Goal: Navigation & Orientation: Find specific page/section

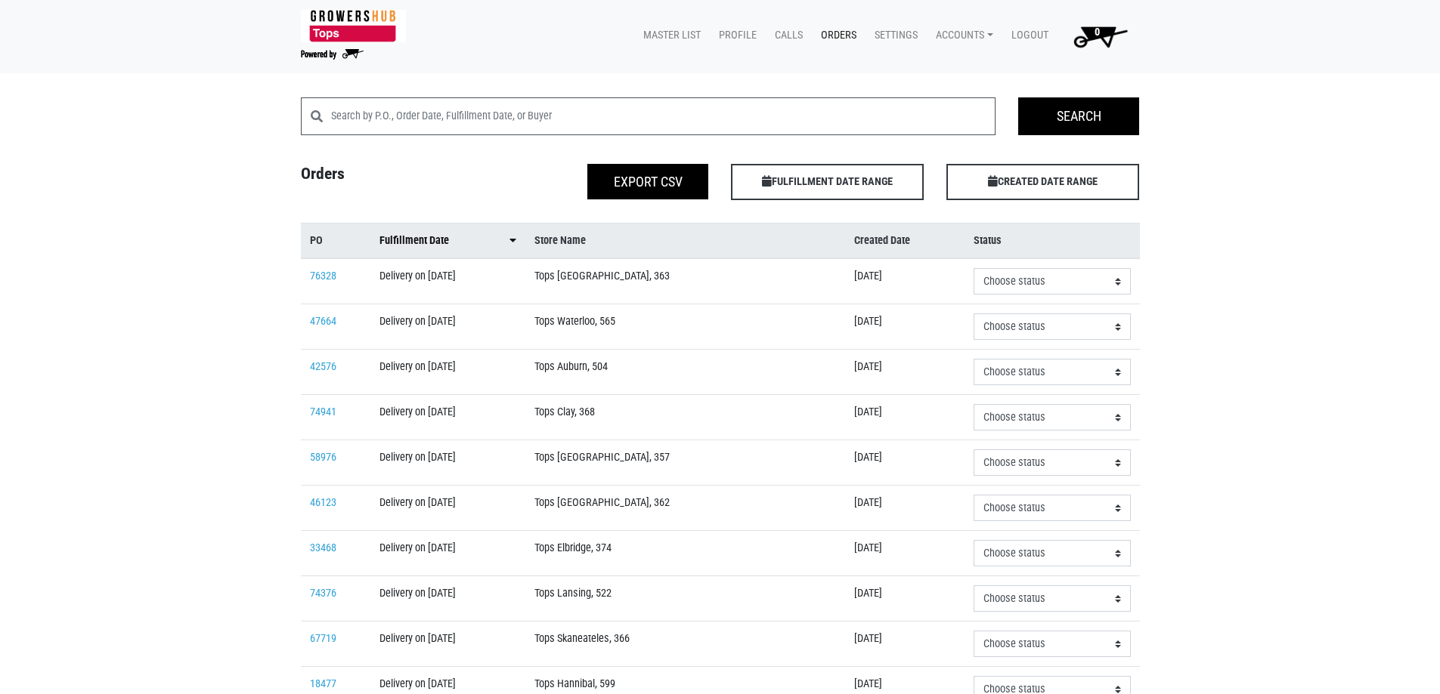
click at [449, 243] on span "Fulfillment Date" at bounding box center [414, 241] width 70 height 17
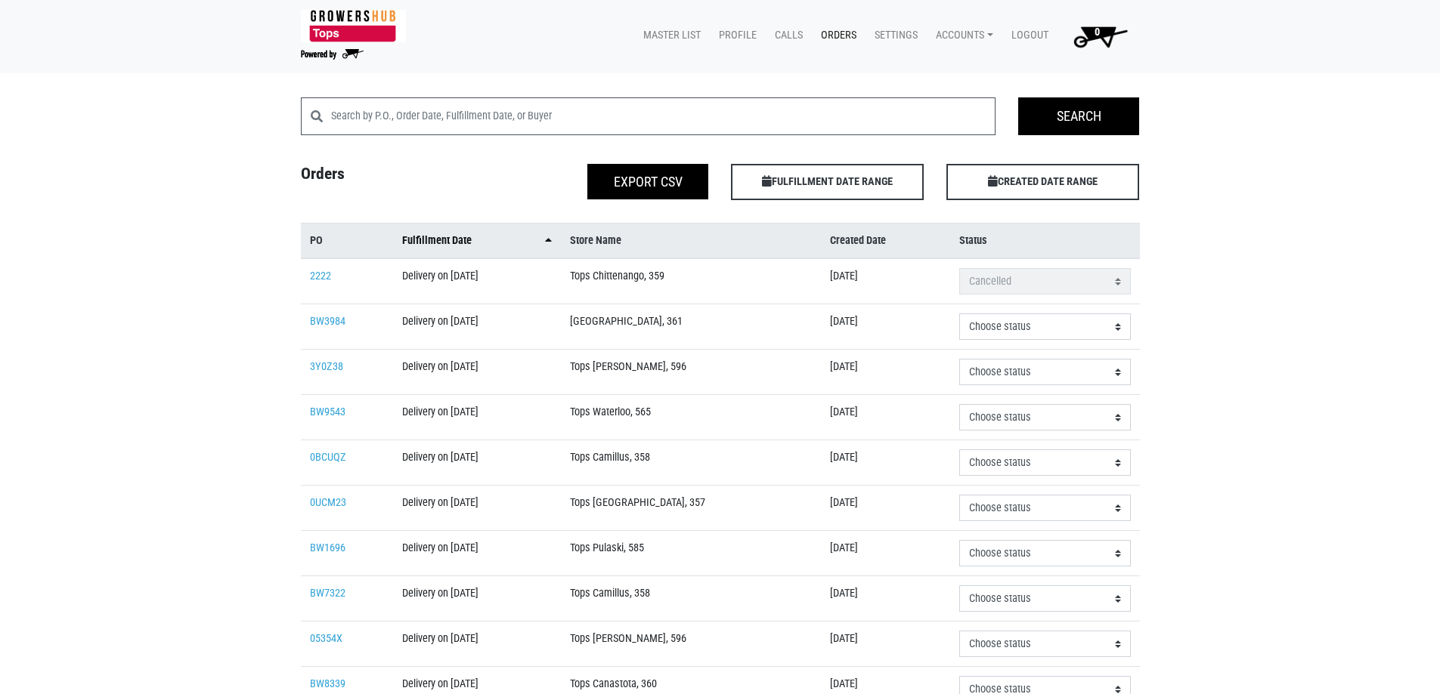
click at [449, 243] on span "Fulfillment Date" at bounding box center [437, 241] width 70 height 17
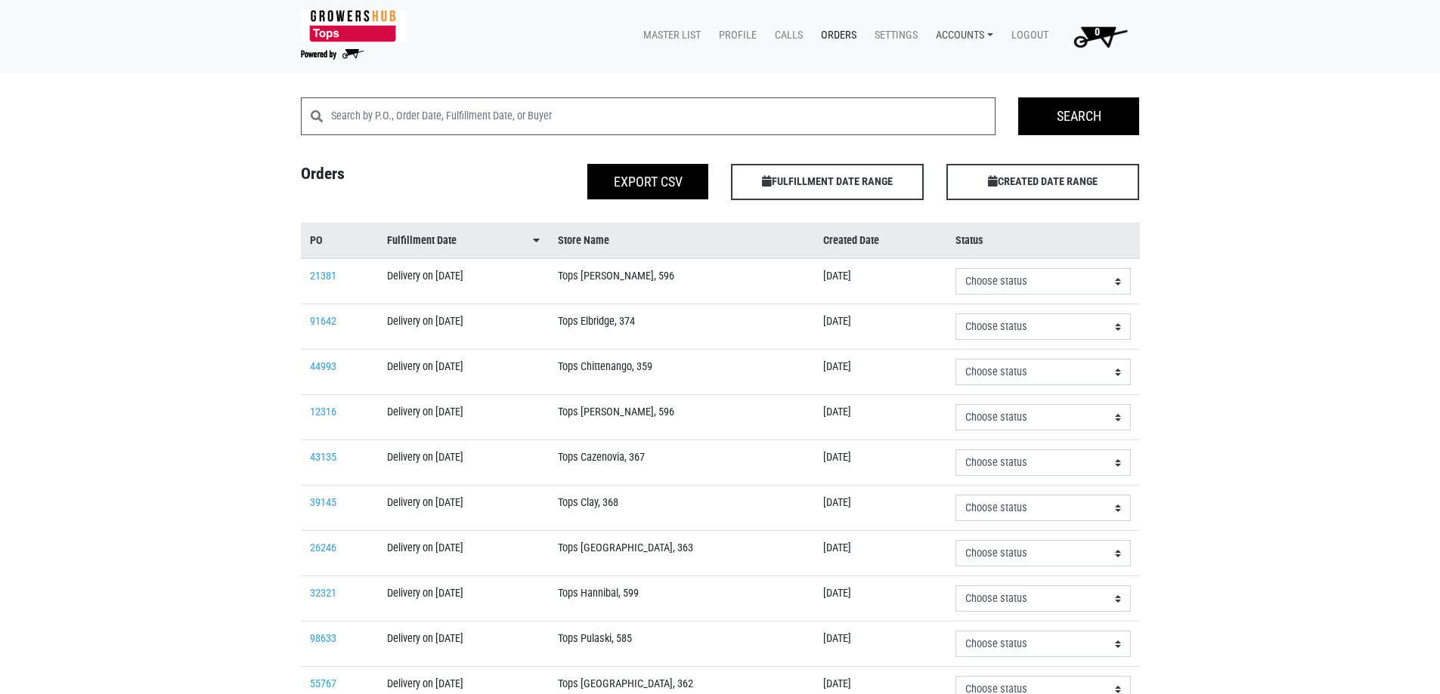
click at [951, 41] on link "Accounts" at bounding box center [961, 35] width 76 height 29
click at [957, 63] on link "Karin Reeves (Growers Hub)" at bounding box center [1016, 71] width 185 height 23
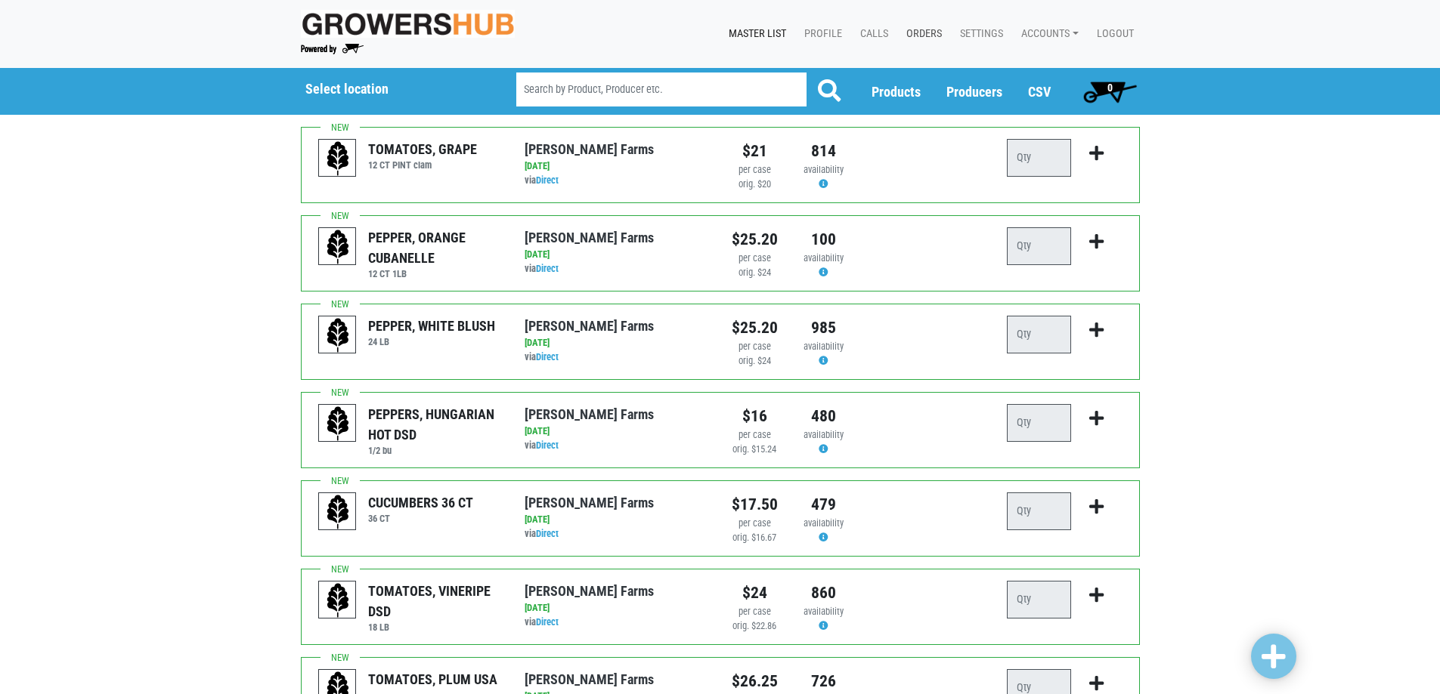
click at [921, 41] on link "Orders" at bounding box center [921, 34] width 54 height 29
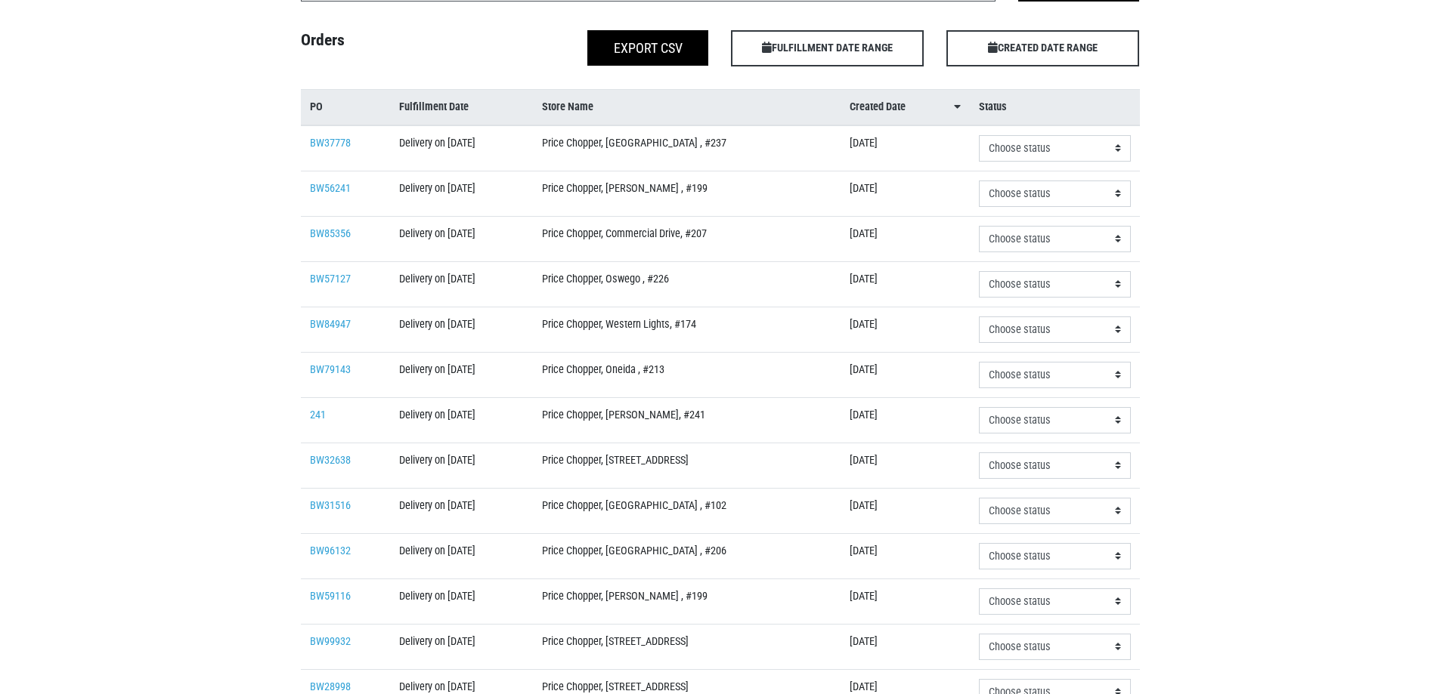
scroll to position [151, 0]
